Goal: Task Accomplishment & Management: Manage account settings

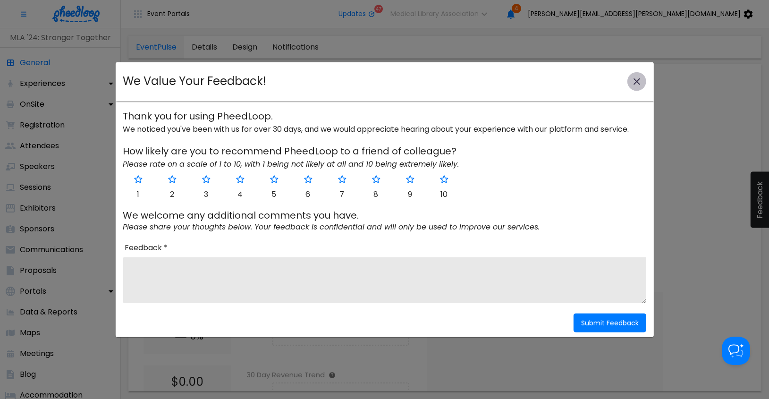
click at [637, 80] on icon "close-modal" at bounding box center [636, 81] width 11 height 11
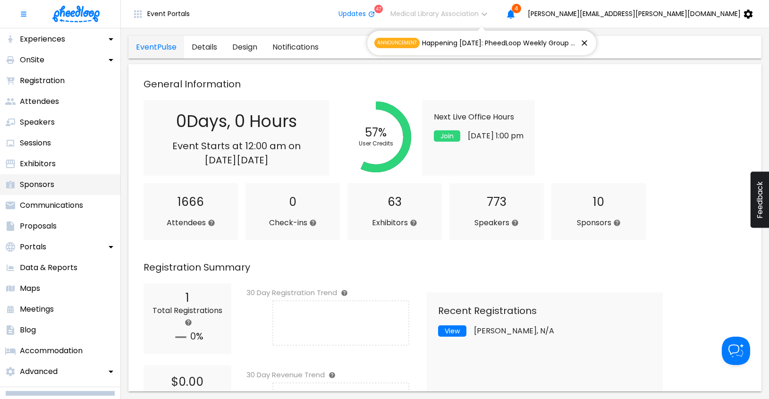
scroll to position [64, 0]
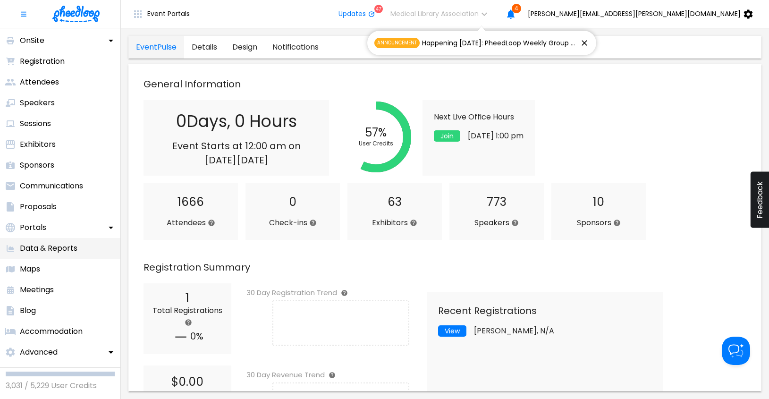
click at [68, 246] on p "Data & Reports" at bounding box center [49, 248] width 58 height 11
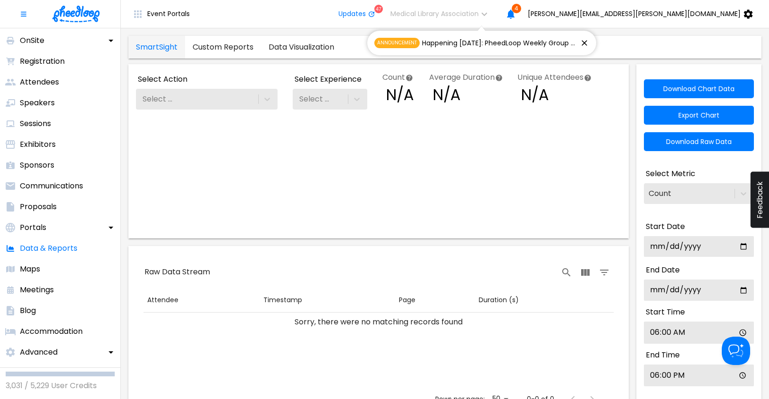
click at [200, 42] on link "Custom Reports" at bounding box center [223, 47] width 76 height 23
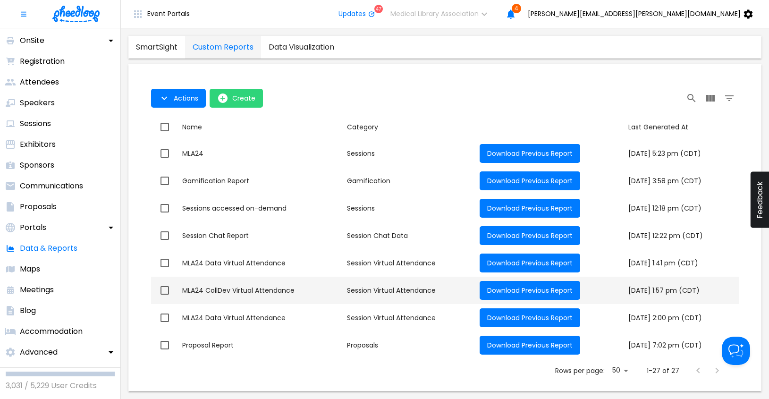
scroll to position [522, 0]
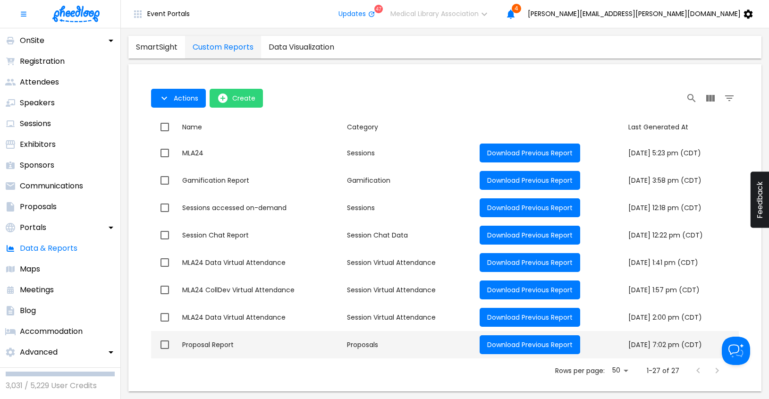
click at [192, 344] on div "Proposal Report" at bounding box center [260, 344] width 157 height 9
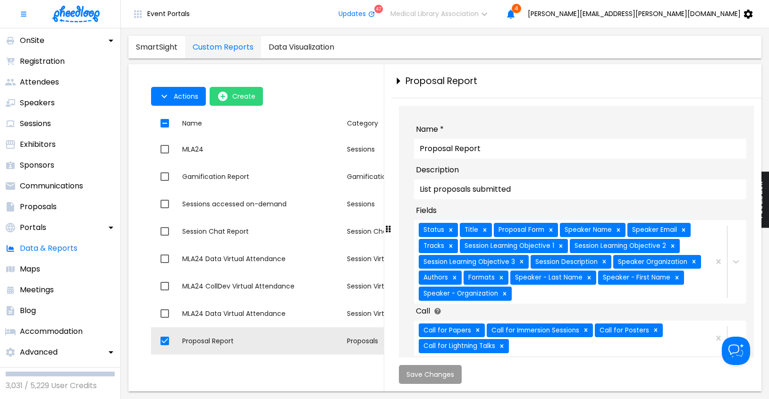
checkbox input "true"
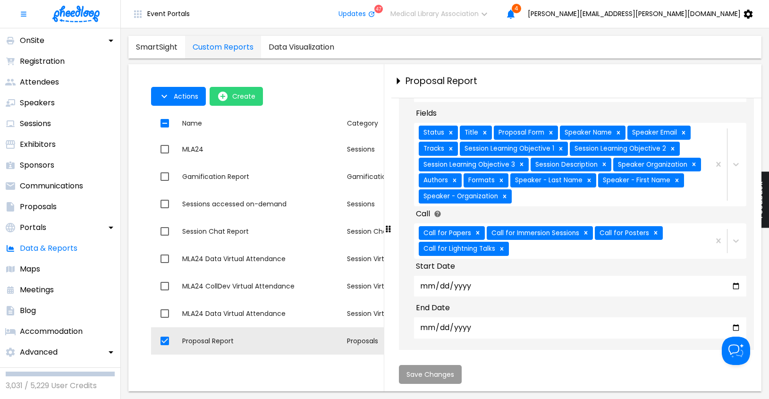
scroll to position [108, 0]
click at [280, 374] on div "Rows per page: 50 50 1-27 of 27" at bounding box center [444, 367] width 565 height 25
click at [400, 75] on icon "close-drawer" at bounding box center [398, 81] width 17 height 17
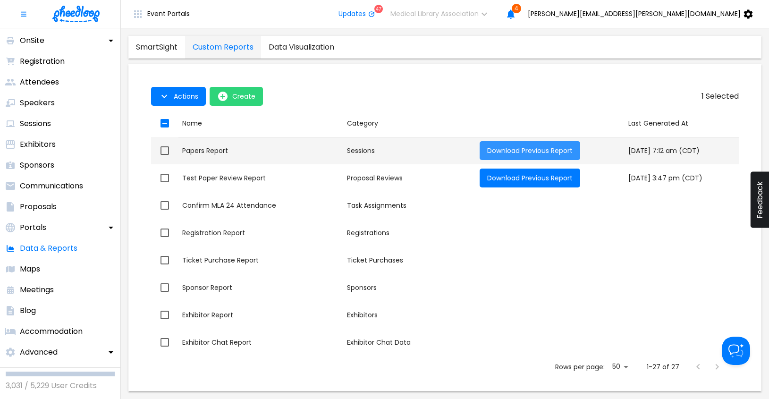
click at [515, 145] on button "Download Previous Report" at bounding box center [530, 150] width 101 height 19
checkbox input "true"
checkbox input "false"
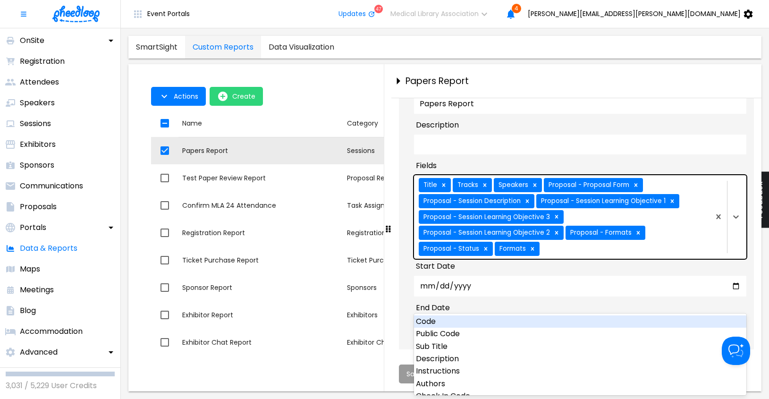
click at [684, 258] on div "Title Tracks Speakers Proposal - Proposal Form Proposal - Session Description P…" at bounding box center [561, 216] width 294 height 83
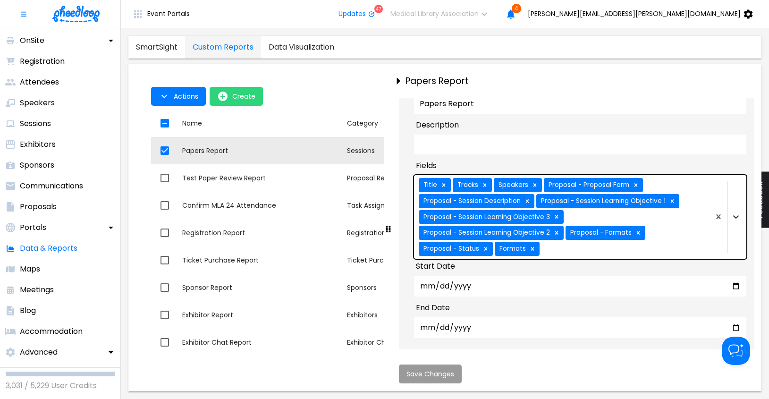
click at [738, 215] on icon at bounding box center [735, 216] width 9 height 9
click at [737, 215] on icon at bounding box center [735, 216] width 9 height 9
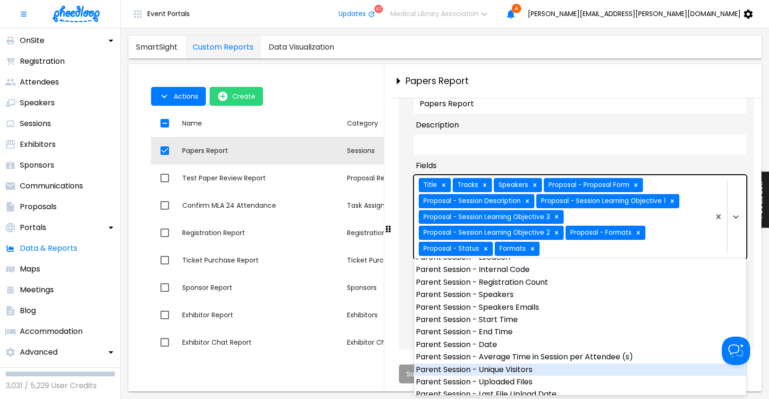
scroll to position [538, 0]
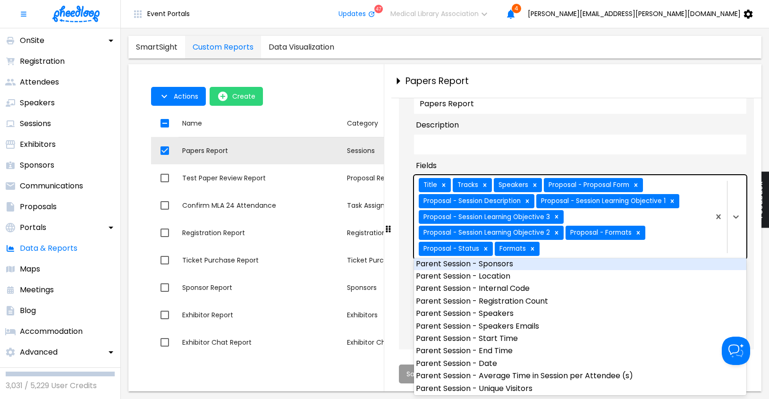
click at [389, 114] on div "drag-to-resize" at bounding box center [388, 227] width 8 height 327
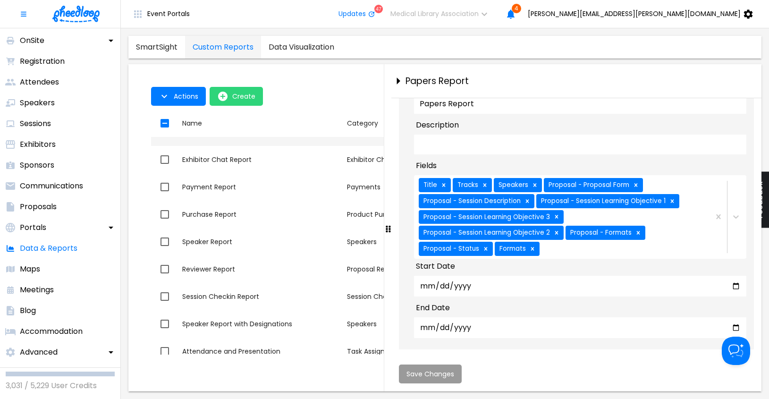
scroll to position [195, 0]
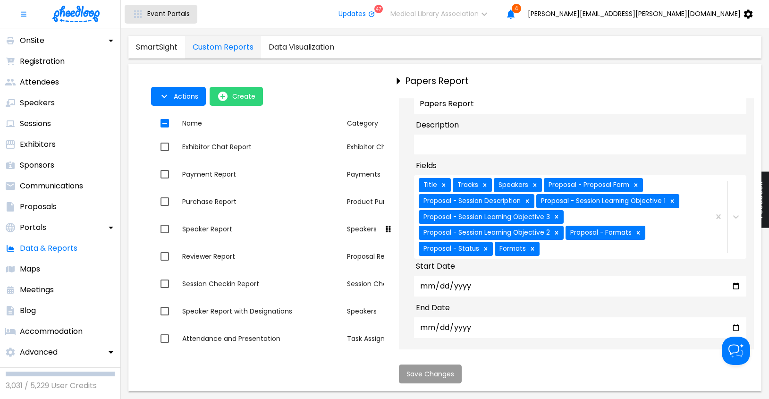
click at [143, 12] on icon "button" at bounding box center [137, 13] width 11 height 11
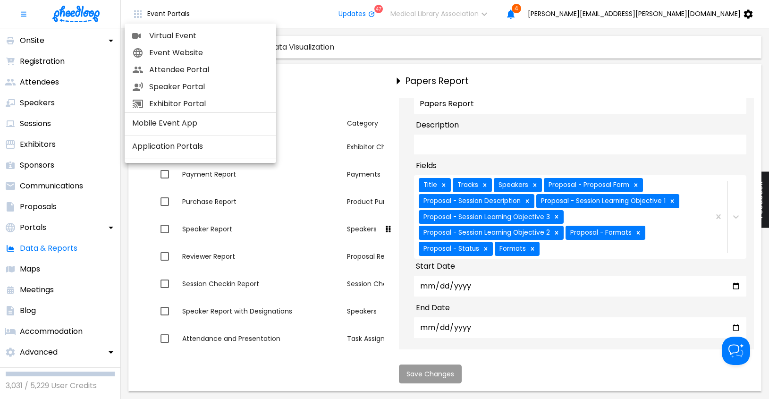
click at [328, 14] on div at bounding box center [384, 199] width 769 height 399
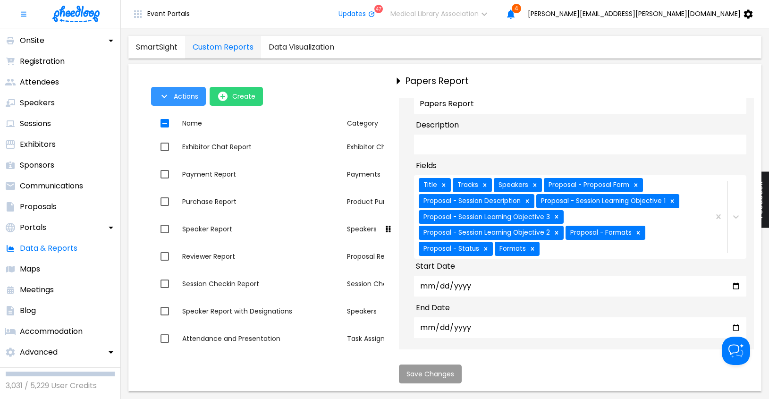
click at [185, 98] on span "Actions" at bounding box center [186, 97] width 25 height 8
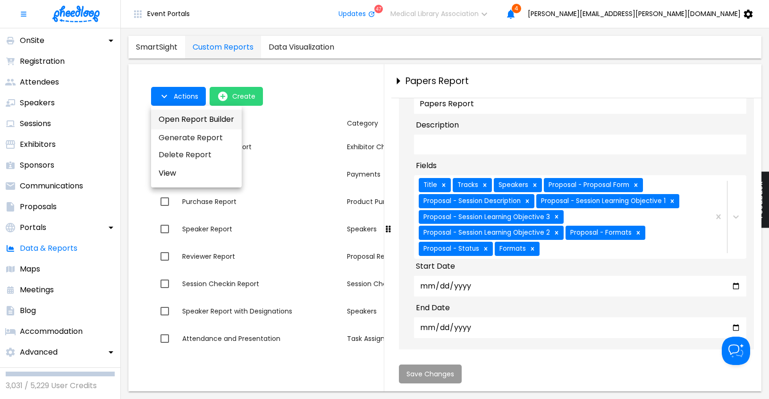
click at [191, 123] on button "Open Report Builder" at bounding box center [196, 120] width 91 height 20
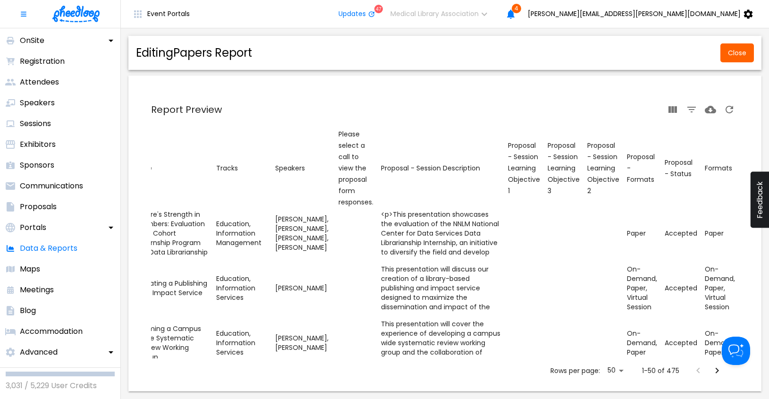
scroll to position [6, 0]
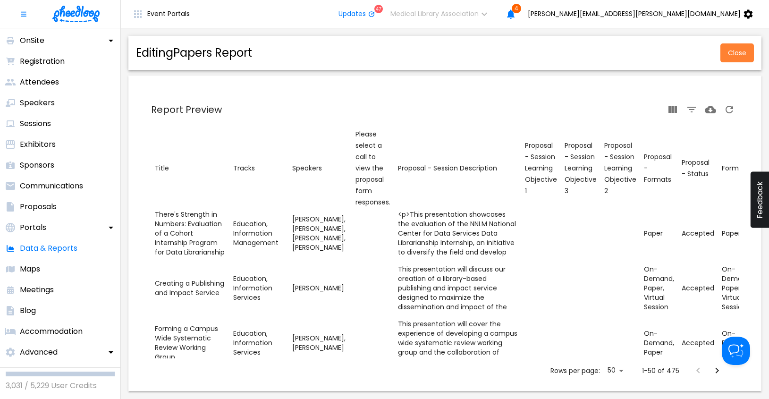
click at [737, 53] on span "Close" at bounding box center [737, 53] width 18 height 8
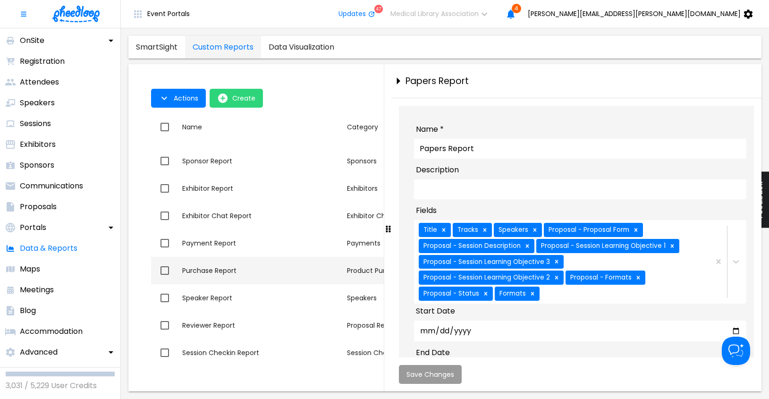
scroll to position [195, 0]
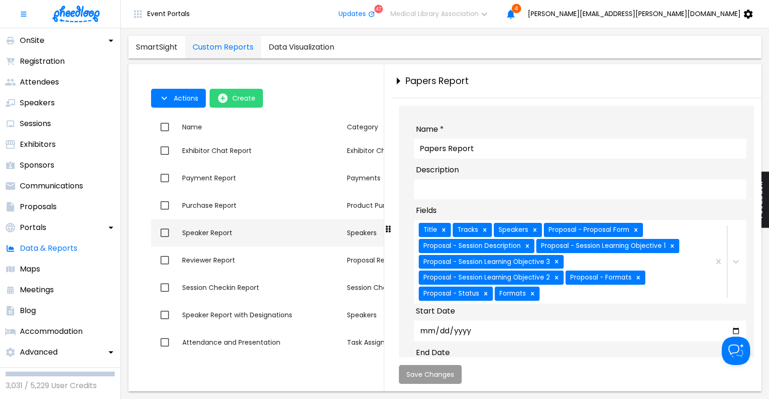
click at [192, 229] on div "Speaker Report" at bounding box center [260, 232] width 157 height 9
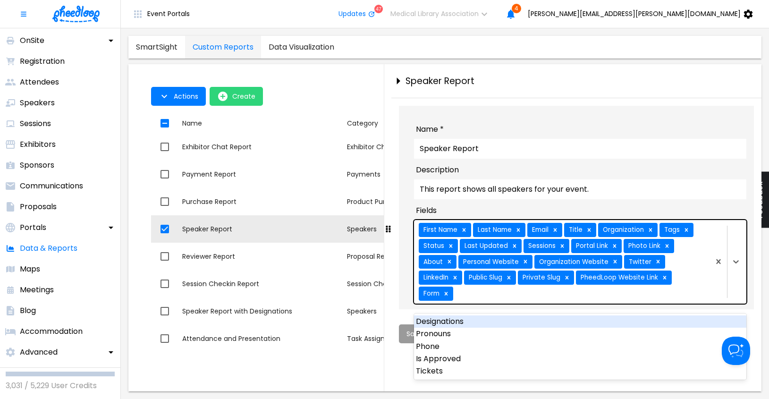
click at [699, 272] on div "First Name Last Name Email Title Organization Tags Status Last Updated Sessions…" at bounding box center [561, 261] width 294 height 83
click at [628, 195] on input "This report shows all speakers for your event." at bounding box center [580, 189] width 332 height 20
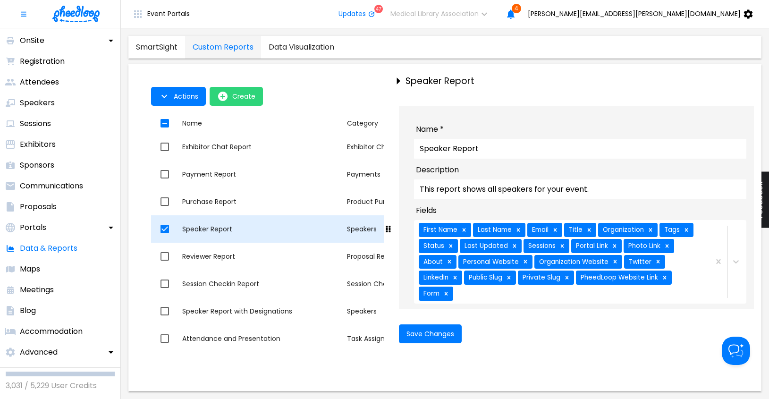
click at [278, 229] on div "Speaker Report" at bounding box center [260, 228] width 157 height 9
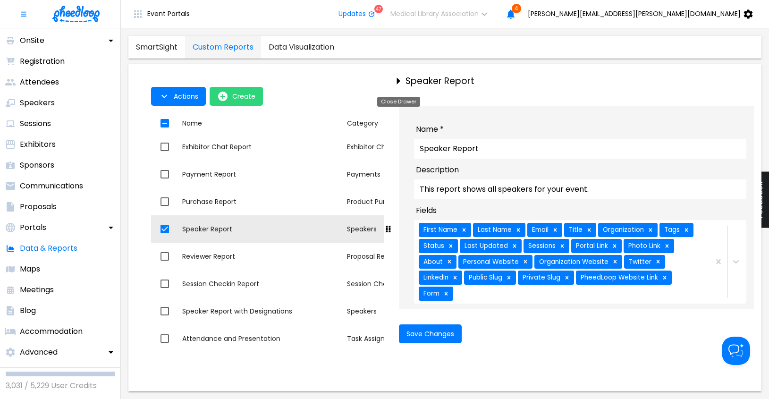
drag, startPoint x: 400, startPoint y: 80, endPoint x: 399, endPoint y: 87, distance: 7.6
click at [399, 80] on icon "close-drawer" at bounding box center [398, 81] width 17 height 17
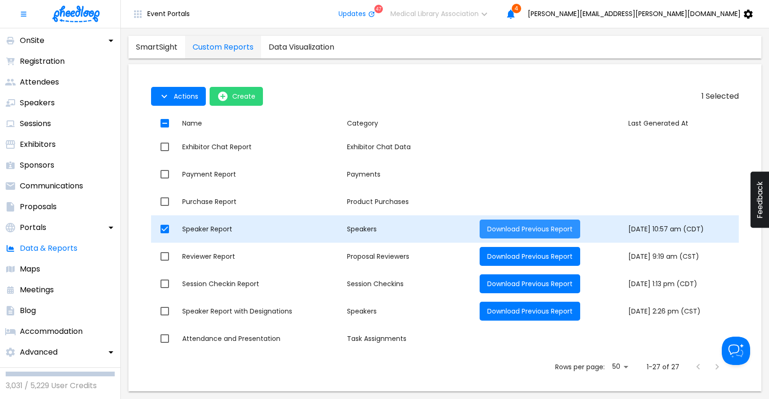
click at [505, 228] on span "Download Previous Report" at bounding box center [529, 228] width 85 height 9
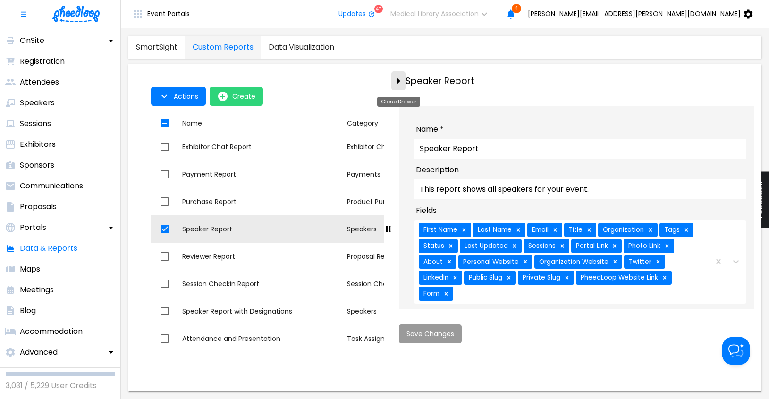
click at [402, 78] on icon "close-drawer" at bounding box center [398, 81] width 17 height 17
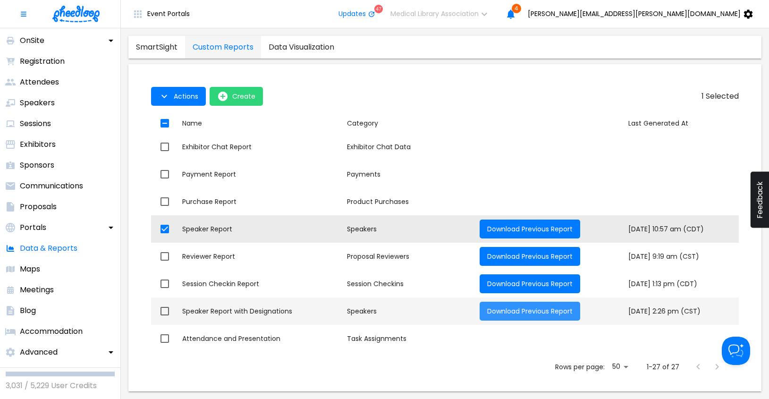
click at [511, 307] on span "Download Previous Report" at bounding box center [529, 310] width 85 height 9
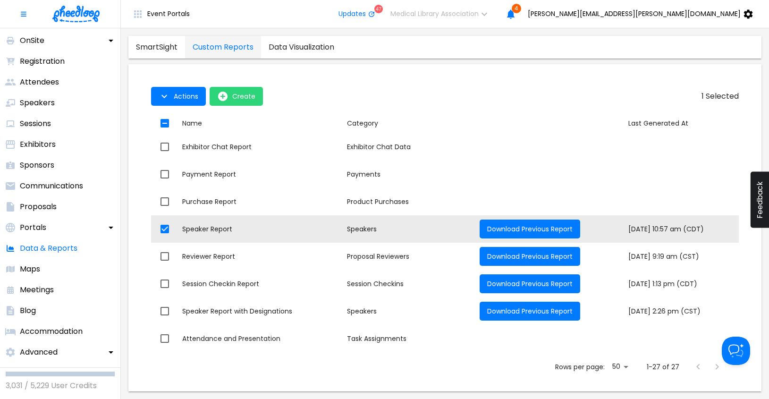
checkbox input "false"
checkbox input "true"
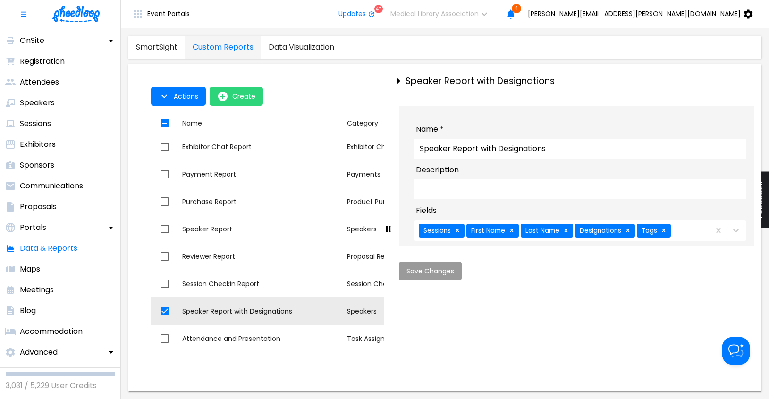
click at [694, 239] on div "Sessions First Name Last Name Designations Tags" at bounding box center [561, 231] width 294 height 20
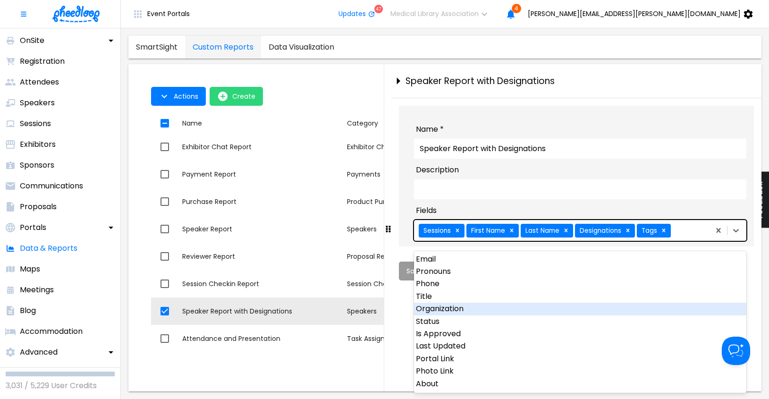
click at [468, 310] on div "Organization" at bounding box center [580, 309] width 332 height 12
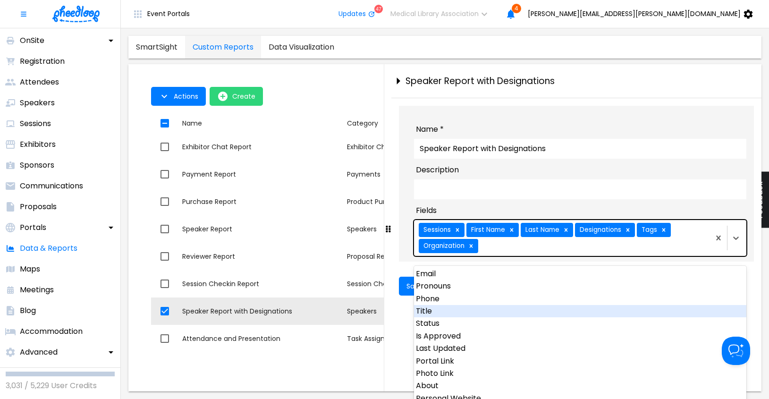
click at [435, 312] on div "Title" at bounding box center [580, 311] width 332 height 12
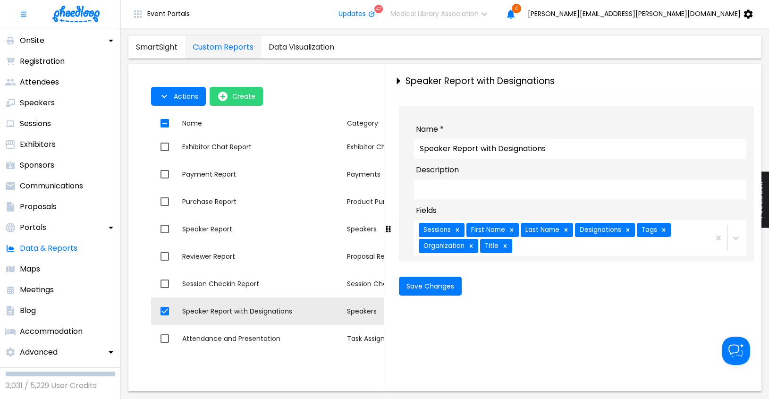
click at [125, 215] on section "SmartSight Custom Reports Data Visualization 1 Selected Actions Create Actions …" at bounding box center [445, 213] width 648 height 371
click at [418, 290] on span "Save Changes" at bounding box center [431, 286] width 48 height 8
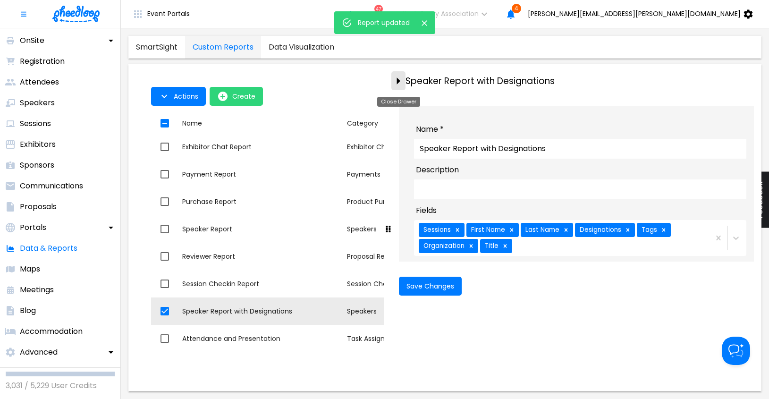
click at [397, 81] on icon "close-drawer" at bounding box center [398, 80] width 3 height 7
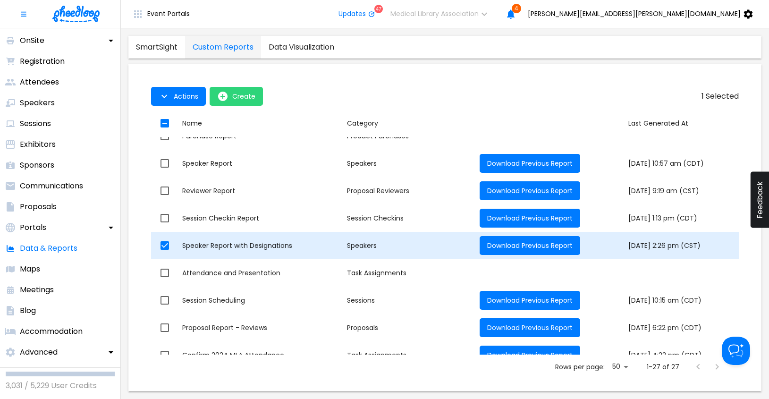
scroll to position [196, 0]
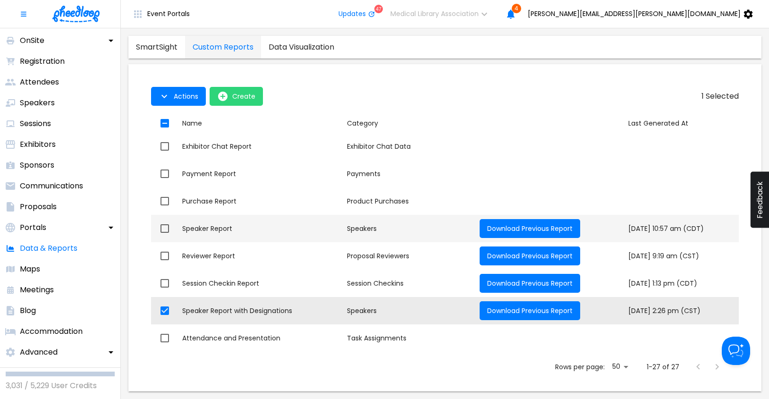
click at [362, 228] on div "Speakers" at bounding box center [409, 228] width 125 height 9
checkbox input "true"
checkbox input "false"
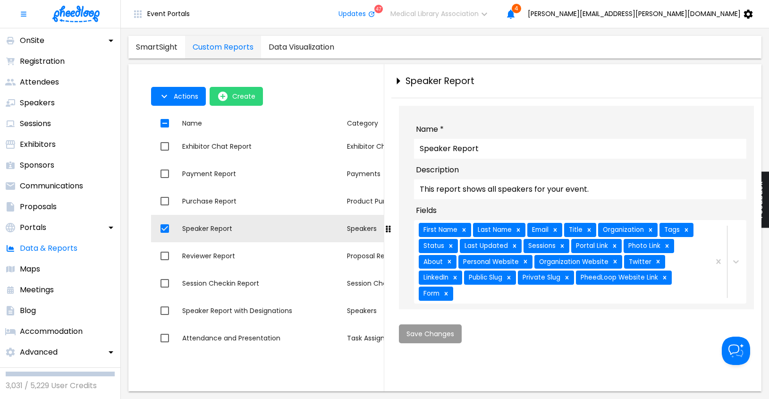
click at [692, 271] on div "First Name Last Name Email Title Organization Tags Status Last Updated Sessions…" at bounding box center [561, 261] width 294 height 83
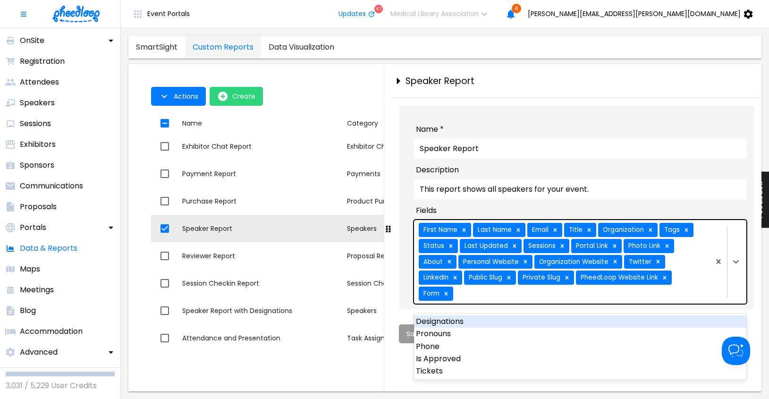
click at [622, 199] on input "This report shows all speakers for your event." at bounding box center [580, 189] width 332 height 20
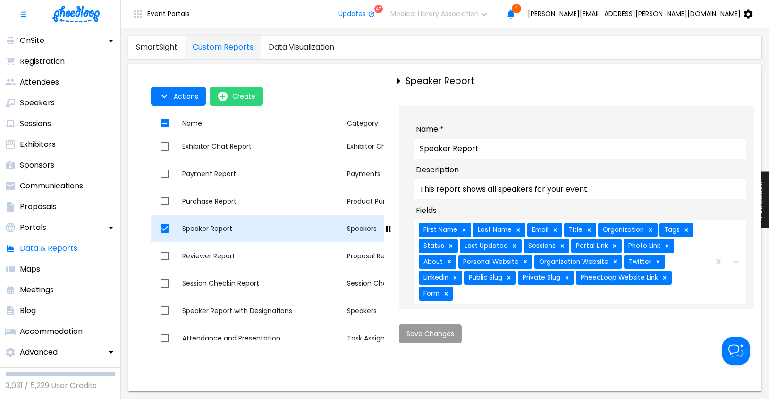
click at [164, 230] on input "checkbox" at bounding box center [165, 229] width 20 height 20
checkbox input "false"
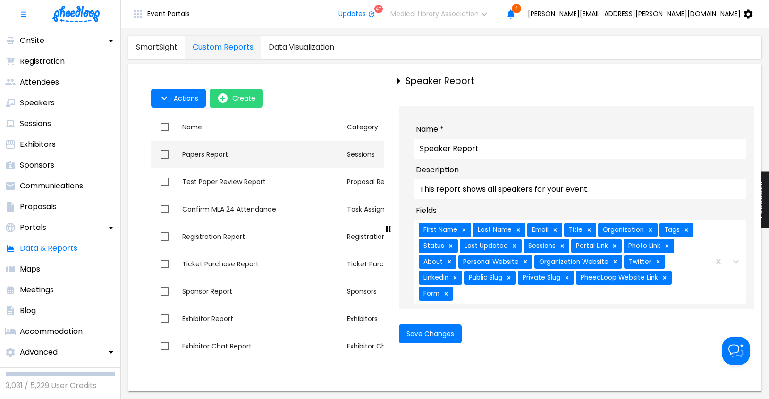
click at [241, 153] on div "Papers Report" at bounding box center [260, 154] width 157 height 9
checkbox input "true"
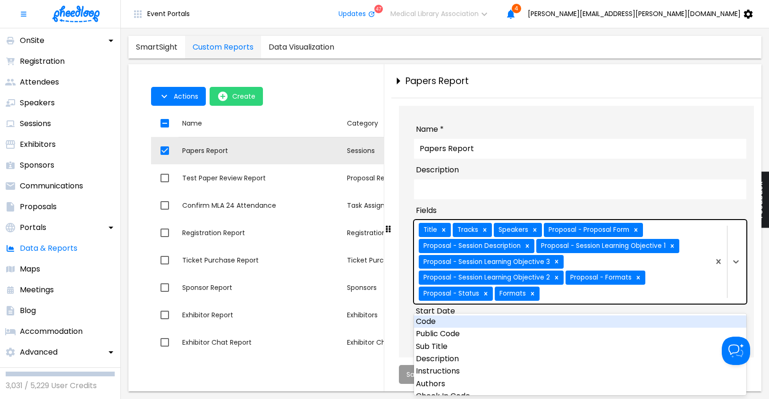
click at [685, 297] on div "Title Tracks Speakers Proposal - Proposal Form Proposal - Session Description P…" at bounding box center [561, 261] width 294 height 83
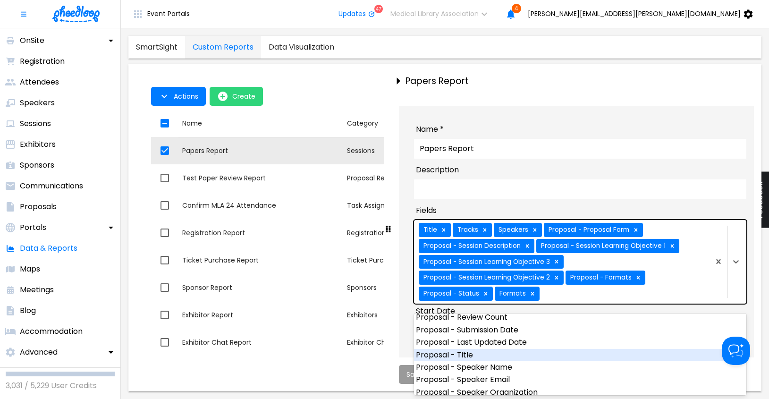
scroll to position [854, 0]
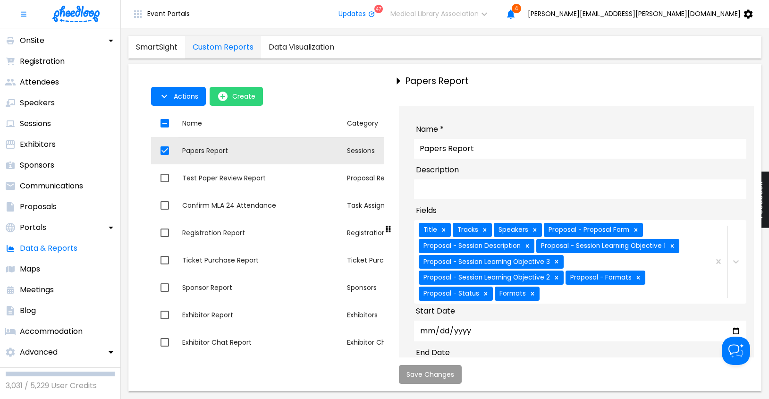
click at [139, 174] on div "1 Selected Actions Create Actions Create Name Category Last Generated At Name P…" at bounding box center [445, 232] width 618 height 320
drag, startPoint x: 400, startPoint y: 80, endPoint x: 396, endPoint y: 83, distance: 5.0
click at [399, 80] on icon "close-drawer" at bounding box center [398, 81] width 17 height 17
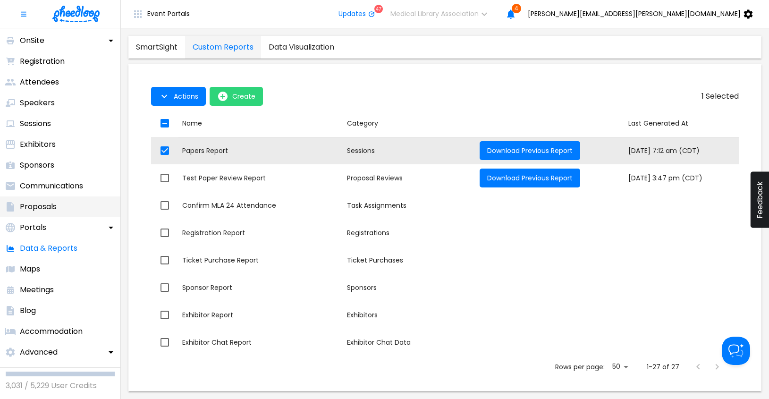
click at [30, 206] on p "Proposals" at bounding box center [38, 206] width 37 height 11
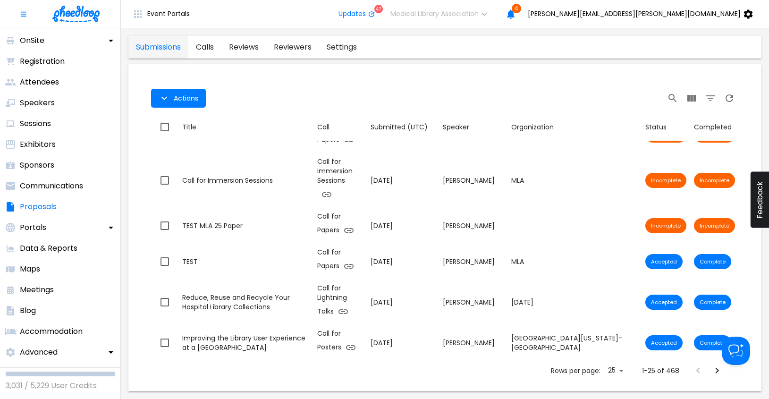
scroll to position [261, 0]
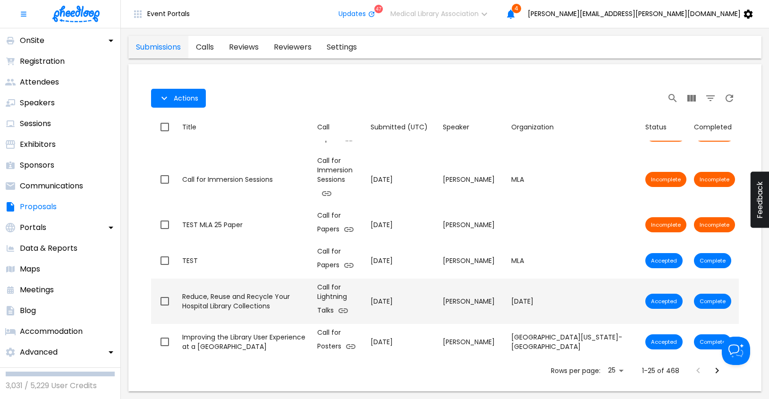
click at [349, 305] on icon "button" at bounding box center [343, 310] width 11 height 11
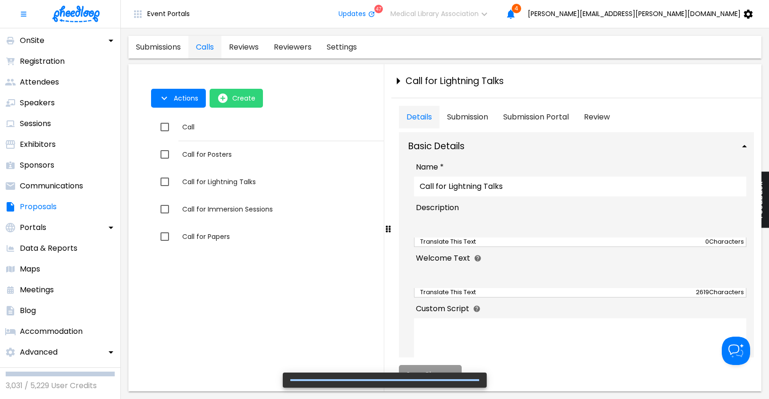
type textarea "<p><strong><span style="font-size: 24pt;"><img src="[URL][DOMAIN_NAME]" alt="" …"
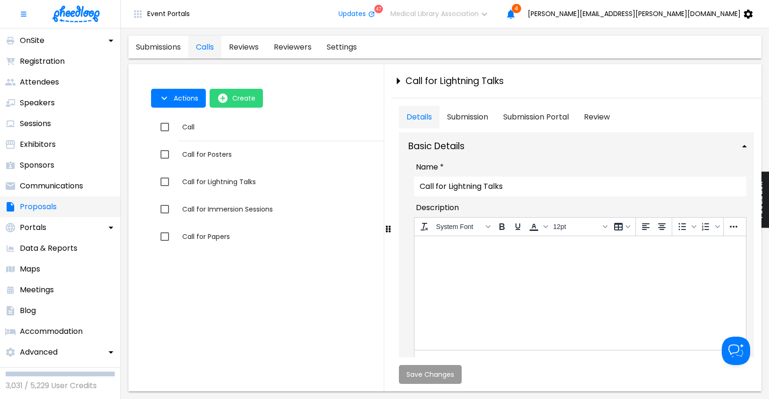
click at [32, 204] on p "Proposals" at bounding box center [38, 206] width 37 height 11
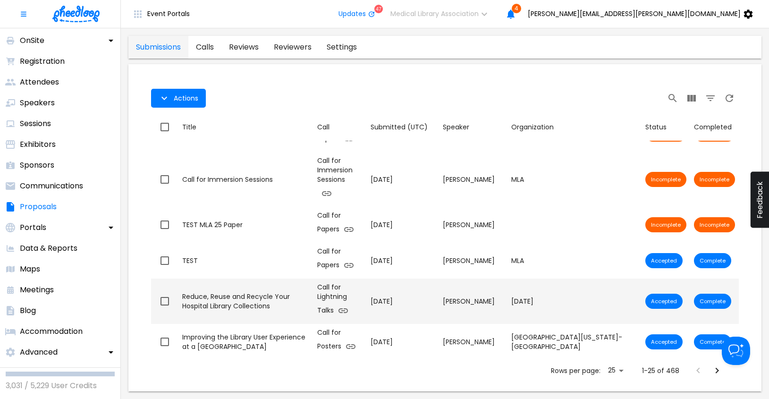
scroll to position [521, 0]
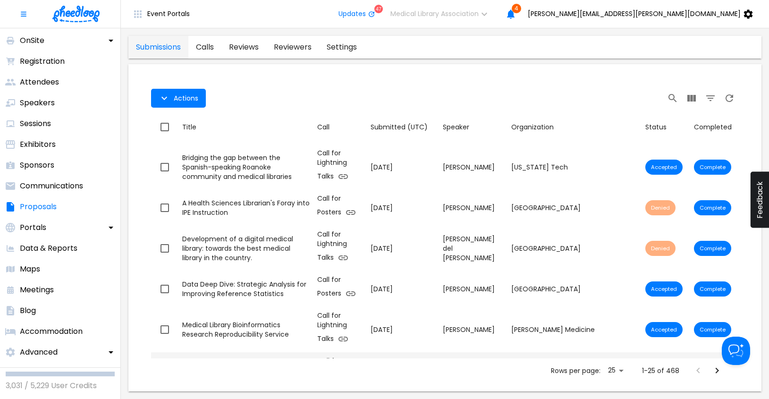
click at [163, 360] on input "checkbox" at bounding box center [165, 370] width 20 height 20
checkbox input "true"
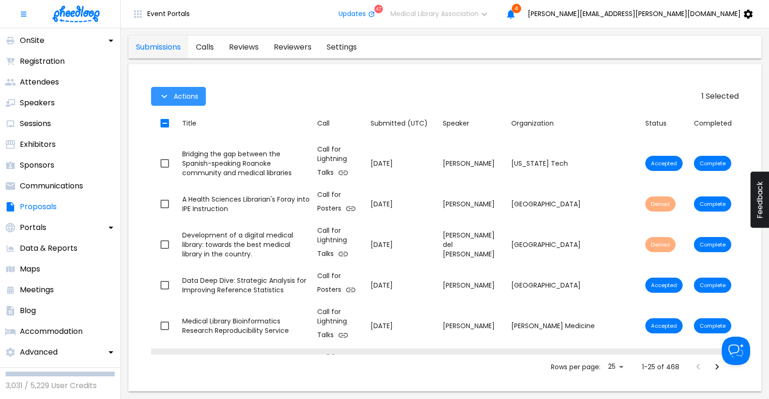
click at [166, 97] on icon "button" at bounding box center [164, 96] width 6 height 3
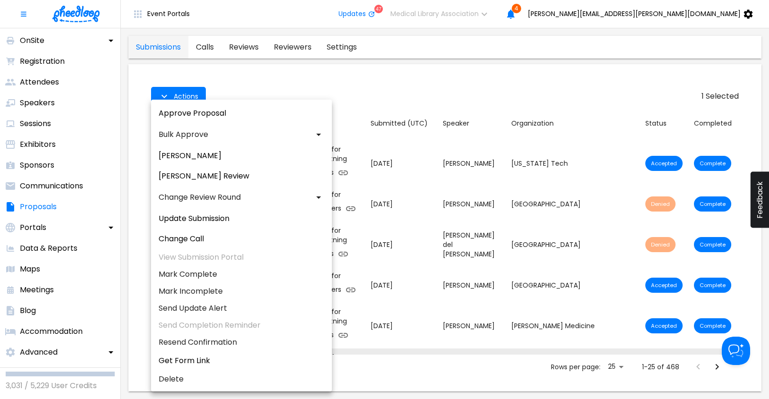
click at [128, 309] on div at bounding box center [384, 199] width 769 height 399
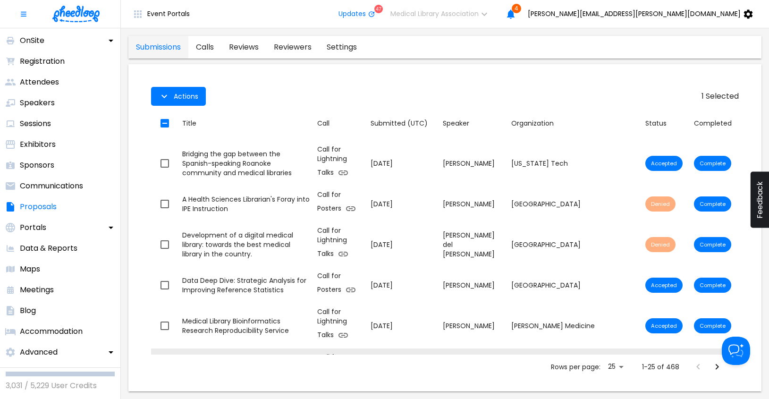
click at [345, 45] on link "settings" at bounding box center [341, 47] width 45 height 23
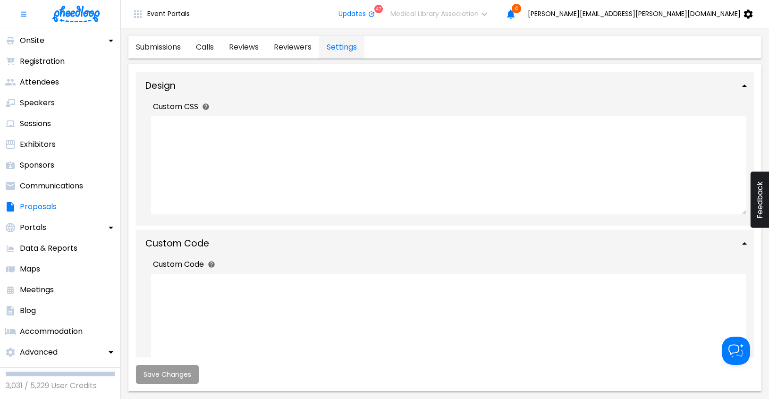
drag, startPoint x: 308, startPoint y: 51, endPoint x: 243, endPoint y: 51, distance: 65.6
click at [309, 51] on link "reviewers" at bounding box center [292, 47] width 53 height 23
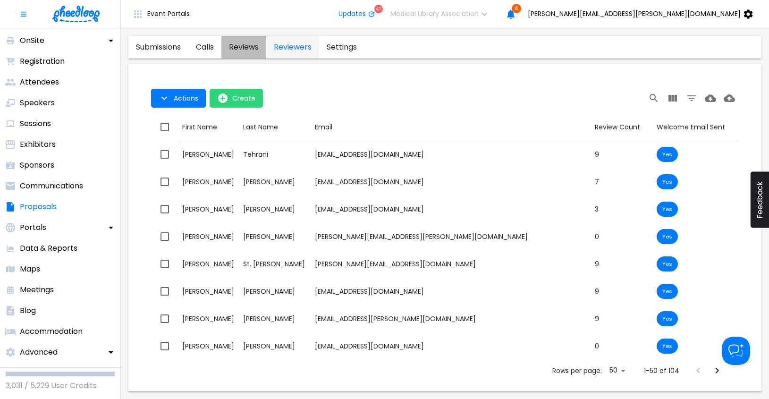
click at [243, 49] on link "reviews" at bounding box center [243, 47] width 45 height 23
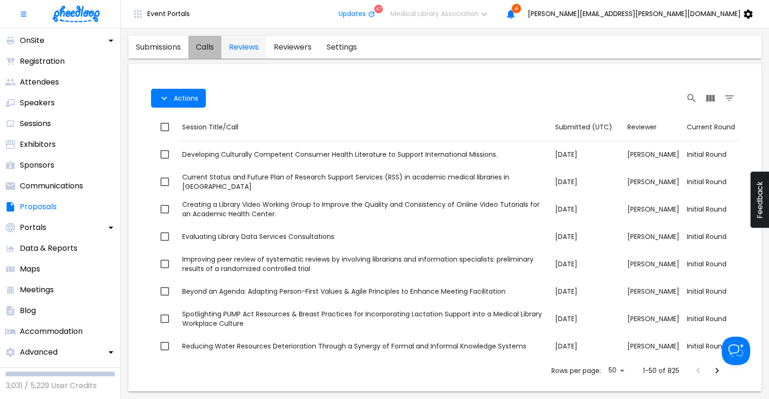
click at [205, 49] on link "calls" at bounding box center [204, 47] width 33 height 23
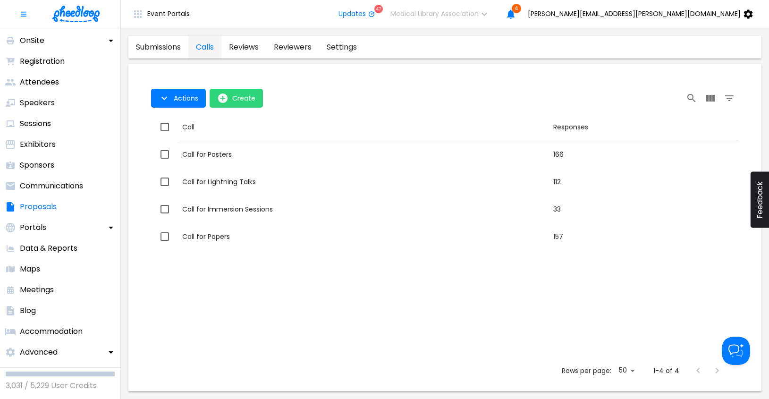
click at [161, 48] on link "submissions" at bounding box center [158, 47] width 60 height 23
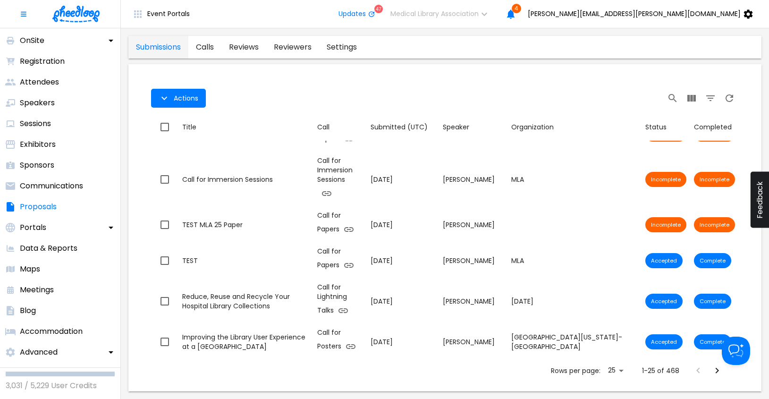
scroll to position [521, 0]
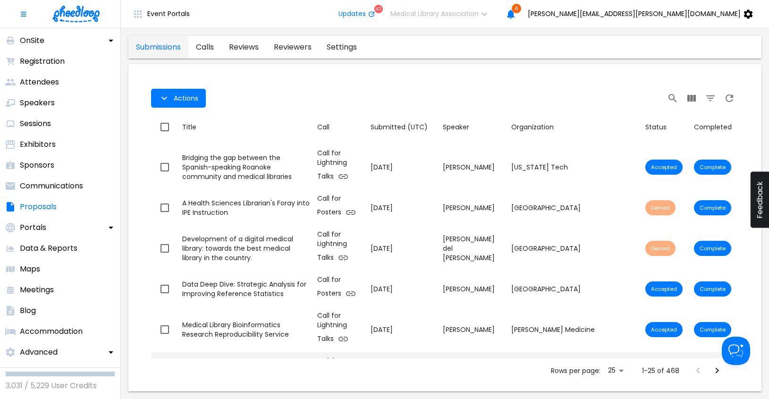
click at [229, 361] on div "Delivering on Space as Service: Survey Use to Direct Library Design" at bounding box center [245, 370] width 127 height 19
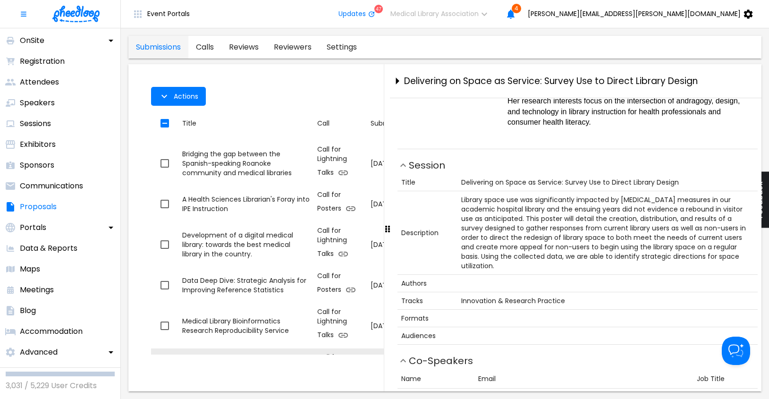
scroll to position [547, 0]
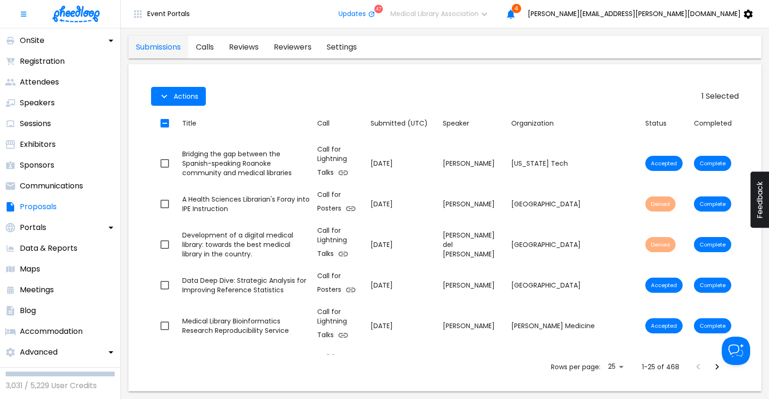
checkbox input "false"
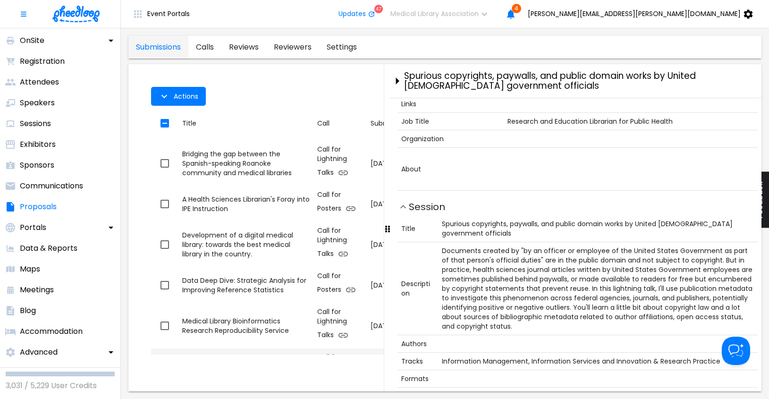
scroll to position [717, 0]
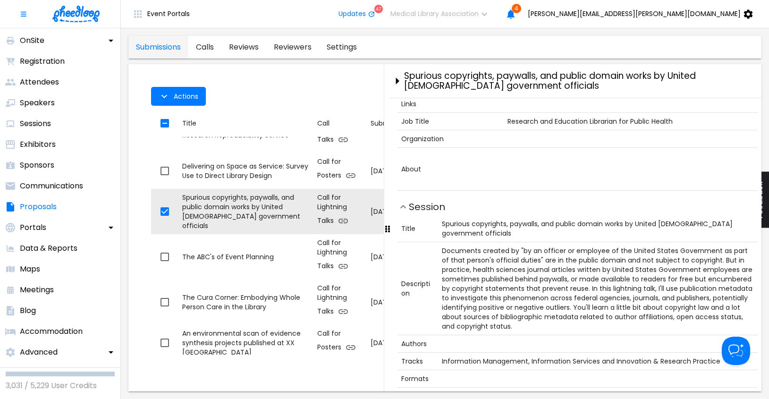
click at [213, 365] on div "Growing in Place: How Our Library's Development Mindset Strengthened LIS Studen…" at bounding box center [245, 384] width 127 height 38
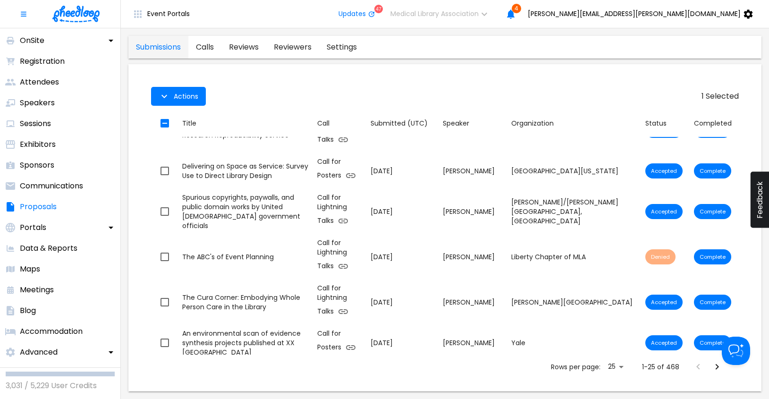
checkbox input "false"
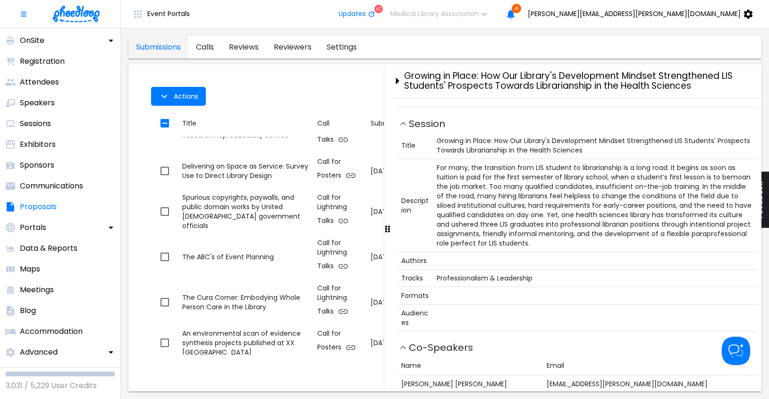
scroll to position [616, 0]
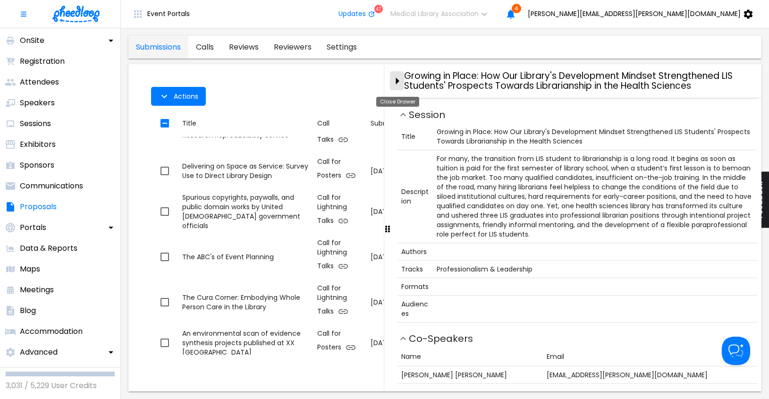
click at [397, 81] on icon "close-drawer" at bounding box center [397, 80] width 3 height 7
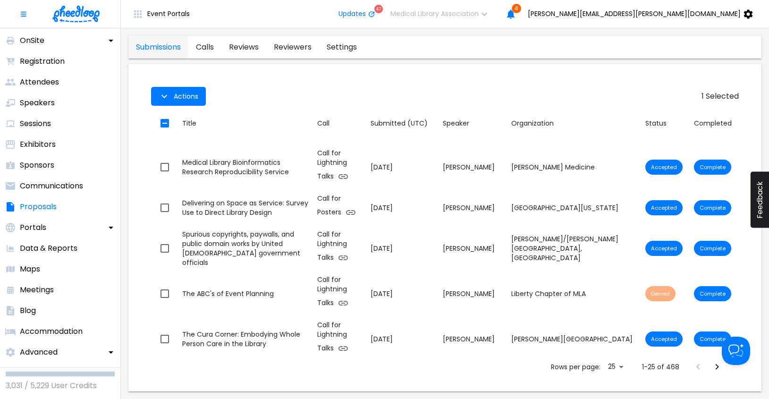
scroll to position [667, 0]
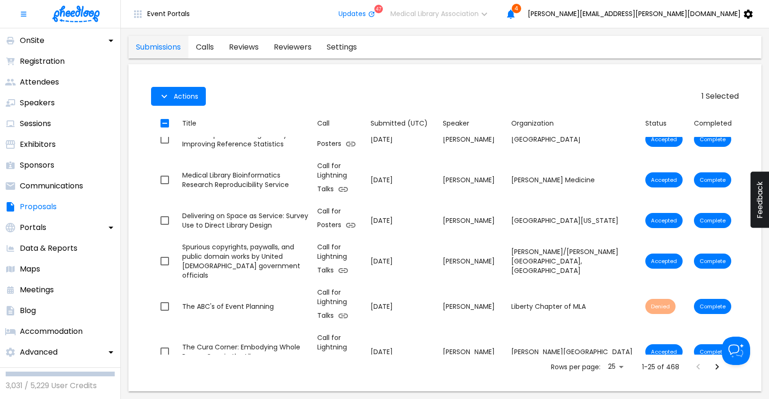
checkbox input "false"
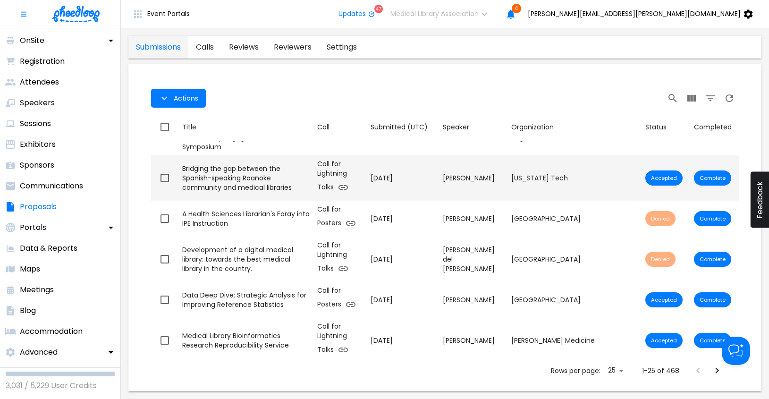
scroll to position [407, 0]
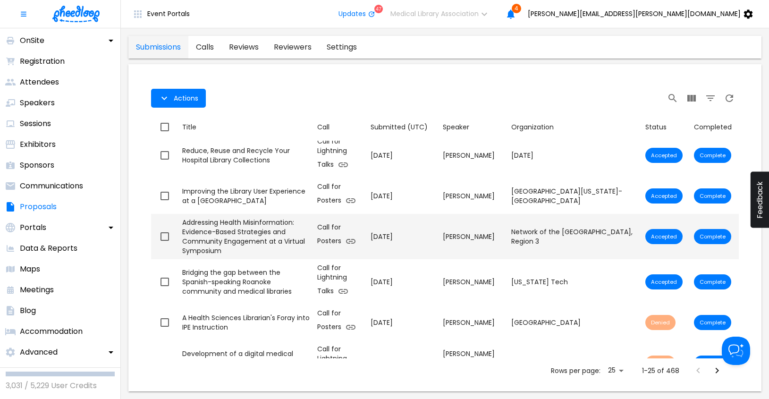
click at [253, 218] on div "Addressing Health Misinformation: Evidence-Based Strategies and Community Engag…" at bounding box center [245, 237] width 127 height 38
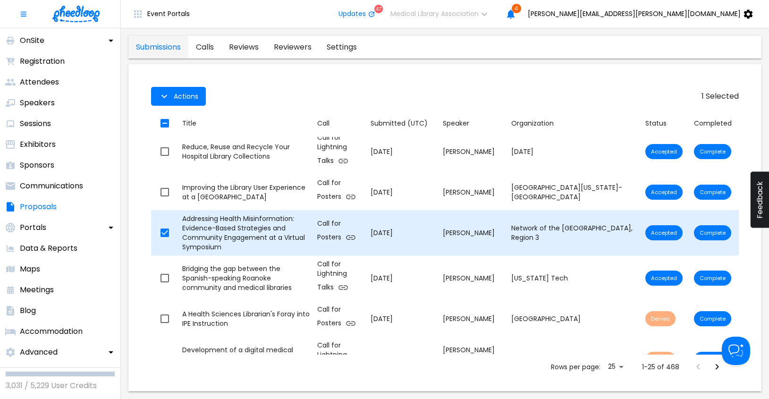
checkbox input "true"
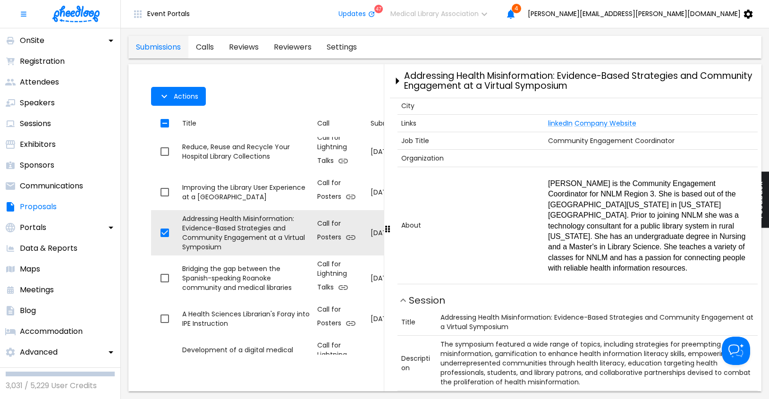
scroll to position [391, 0]
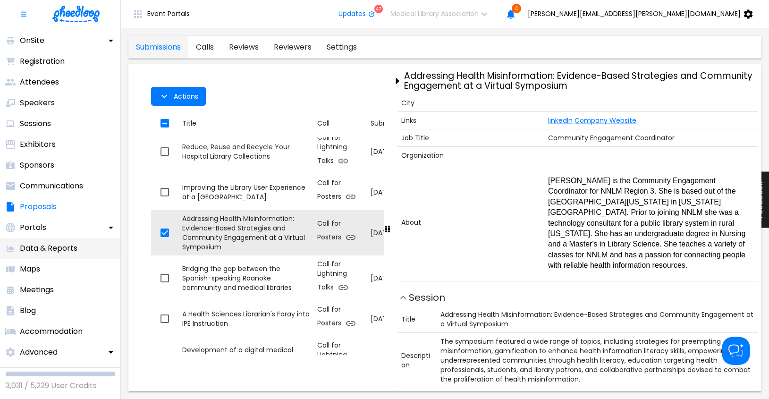
click at [34, 245] on p "Data & Reports" at bounding box center [49, 248] width 58 height 11
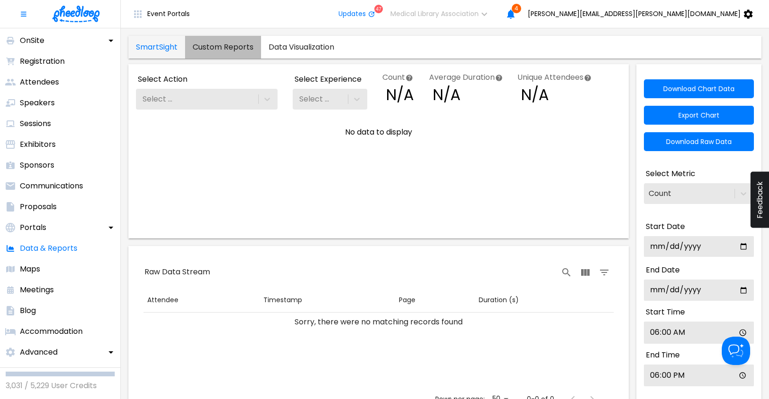
click at [222, 47] on link "Custom Reports" at bounding box center [223, 47] width 76 height 23
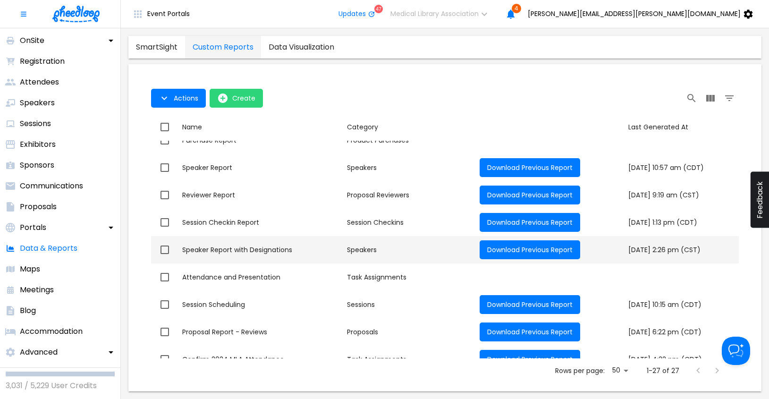
scroll to position [326, 0]
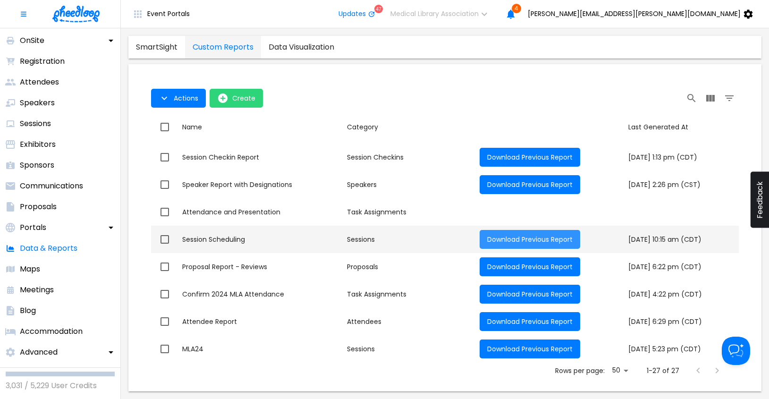
click at [501, 239] on span "Download Previous Report" at bounding box center [529, 239] width 85 height 9
checkbox input "true"
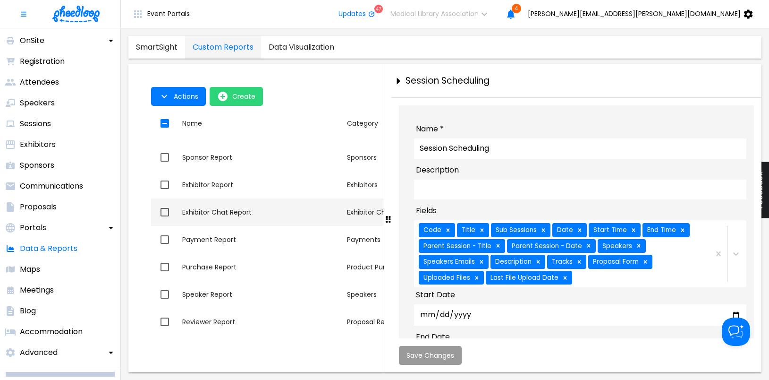
scroll to position [339, 0]
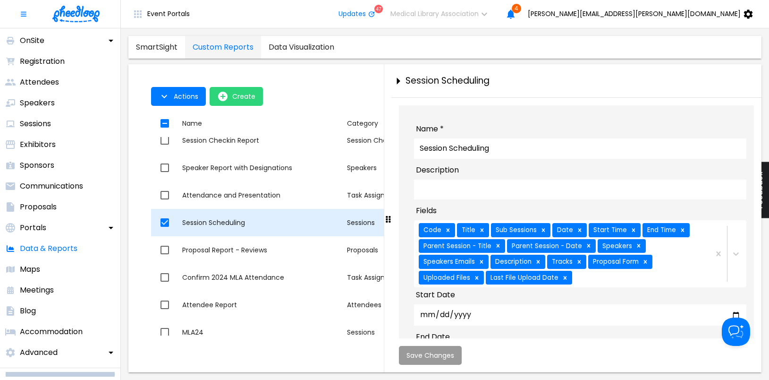
click at [164, 224] on input "checkbox" at bounding box center [165, 222] width 20 height 20
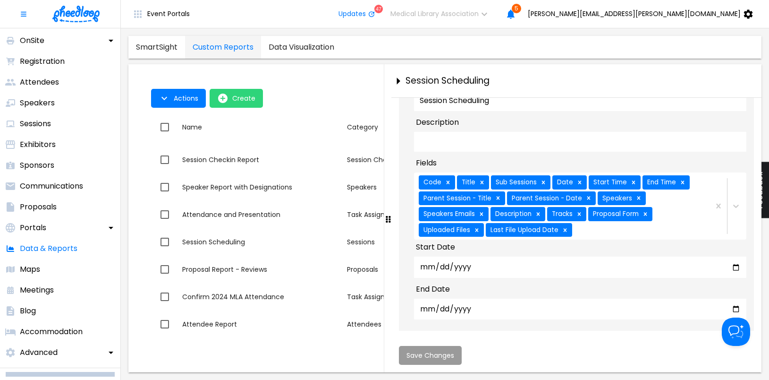
scroll to position [326, 0]
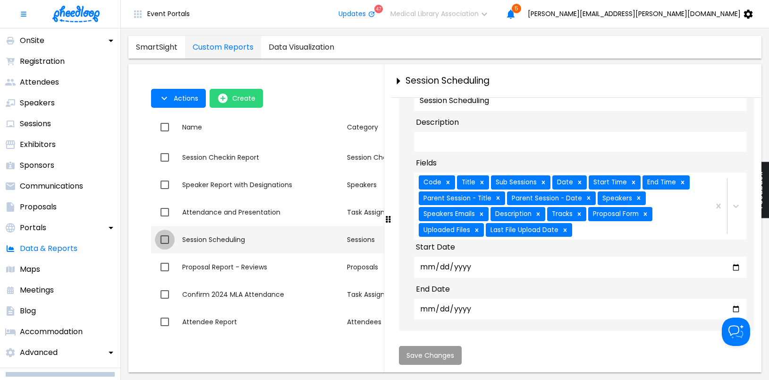
click at [164, 238] on input "checkbox" at bounding box center [165, 239] width 20 height 20
checkbox input "true"
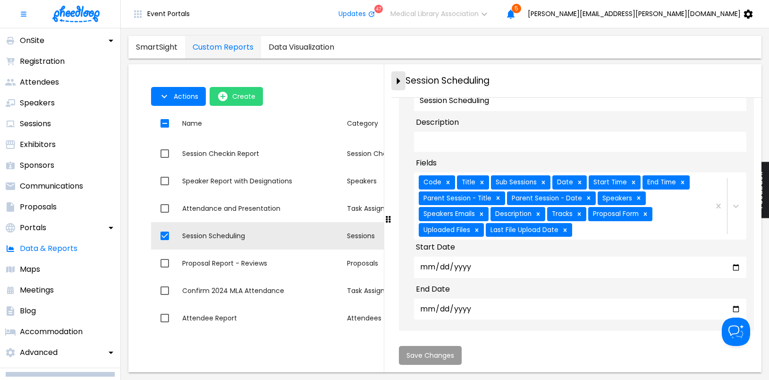
click at [399, 81] on icon "close-drawer" at bounding box center [398, 80] width 3 height 7
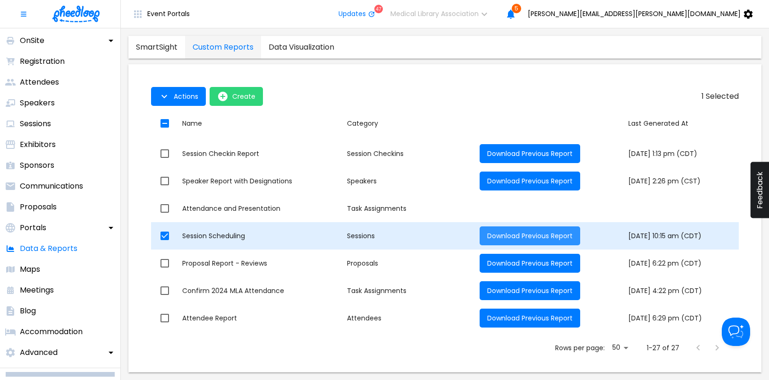
click at [524, 232] on span "Download Previous Report" at bounding box center [529, 235] width 85 height 9
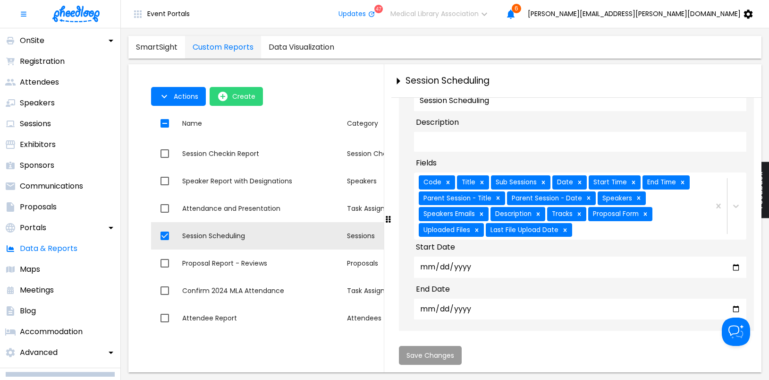
click at [648, 52] on div "SmartSight Custom Reports Data Visualization" at bounding box center [444, 47] width 633 height 23
click at [172, 94] on button "Actions" at bounding box center [178, 96] width 55 height 19
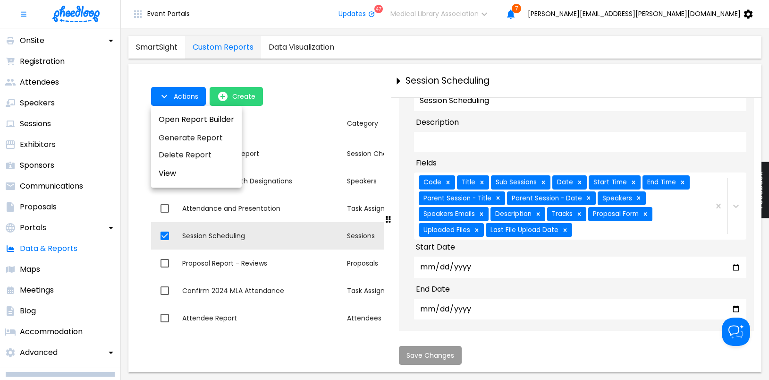
click at [302, 85] on div at bounding box center [384, 190] width 769 height 380
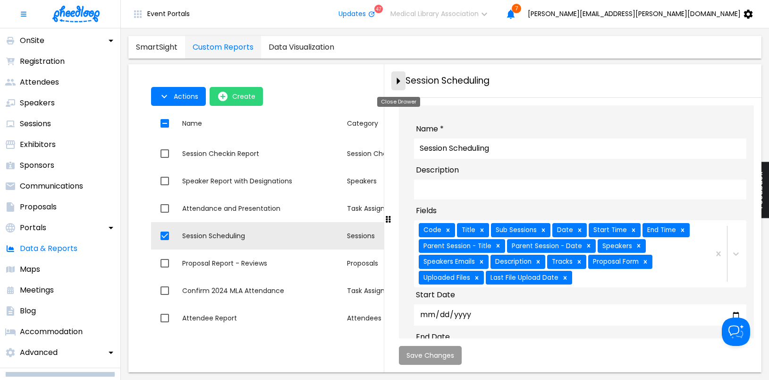
click at [397, 81] on icon "close-drawer" at bounding box center [398, 80] width 3 height 7
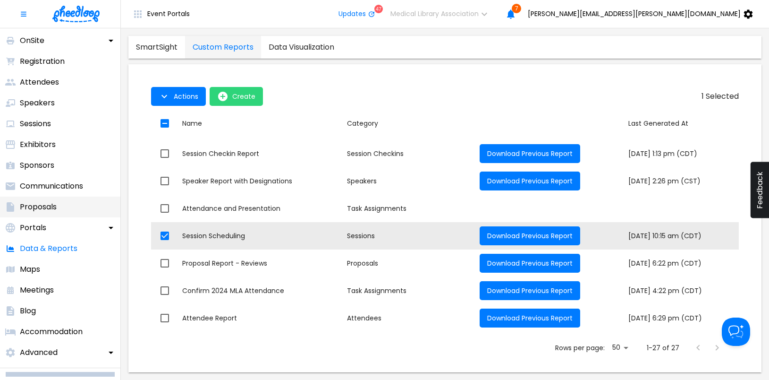
click at [40, 206] on p "Proposals" at bounding box center [38, 206] width 37 height 11
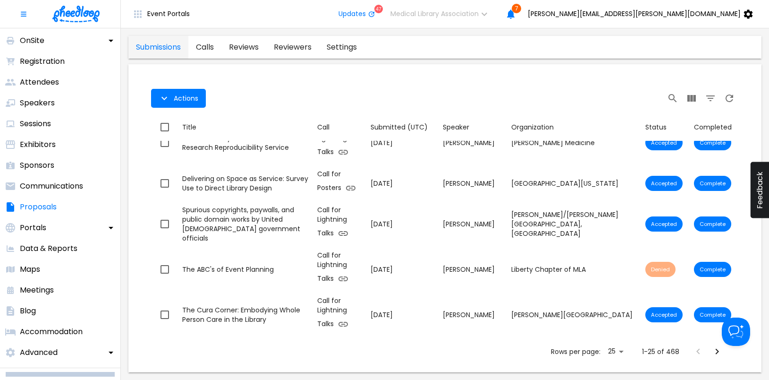
scroll to position [682, 0]
